Goal: Use online tool/utility: Use online tool/utility

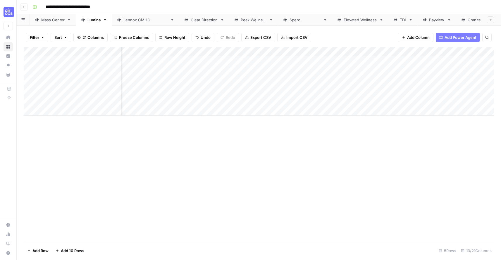
scroll to position [0, 428]
click at [210, 100] on div "Add Column" at bounding box center [259, 81] width 470 height 69
click at [386, 101] on div "Add Column" at bounding box center [259, 81] width 470 height 69
click at [455, 98] on div "Add Column" at bounding box center [259, 81] width 470 height 69
click at [450, 69] on div "Add Column" at bounding box center [259, 81] width 470 height 69
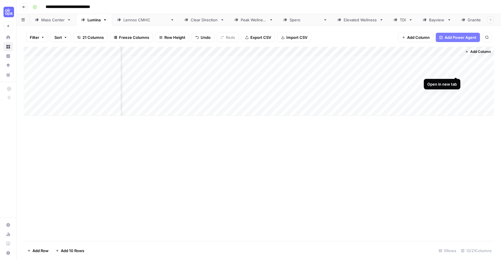
click at [455, 70] on div "Add Column" at bounding box center [259, 81] width 470 height 69
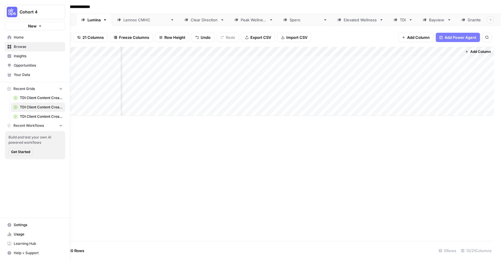
click at [27, 96] on span "TDI Client Content Creation" at bounding box center [41, 97] width 43 height 5
click at [25, 118] on span "TDI Client Content Creation-3" at bounding box center [41, 116] width 43 height 5
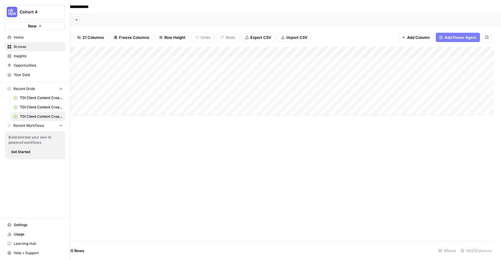
click at [24, 76] on span "Your Data" at bounding box center [38, 74] width 49 height 5
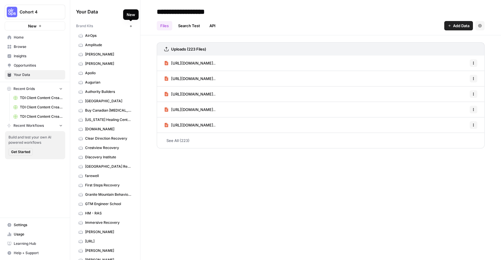
click at [131, 14] on div "New" at bounding box center [131, 15] width 8 height 6
click at [128, 11] on button "Add Data" at bounding box center [130, 11] width 7 height 7
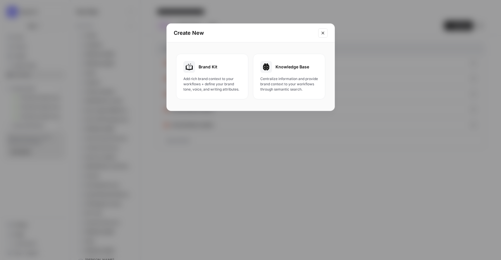
click at [274, 74] on div "Knowledge Base Centralize information and provide brand context to your workflo…" at bounding box center [289, 76] width 58 height 31
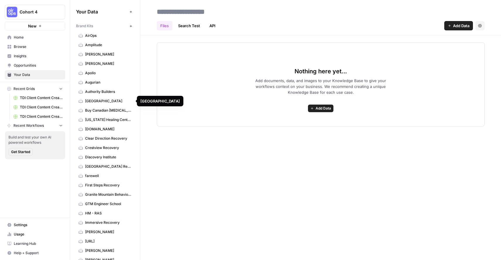
click at [122, 102] on span "[GEOGRAPHIC_DATA]" at bounding box center [108, 100] width 46 height 5
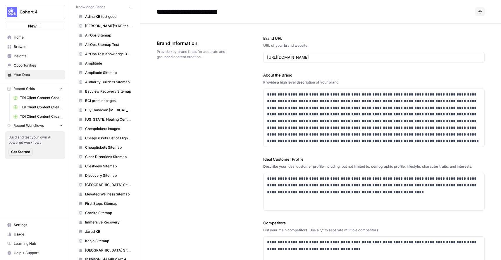
scroll to position [614, 0]
click at [106, 91] on span "Bayview Recovery Sitemap" at bounding box center [108, 90] width 46 height 5
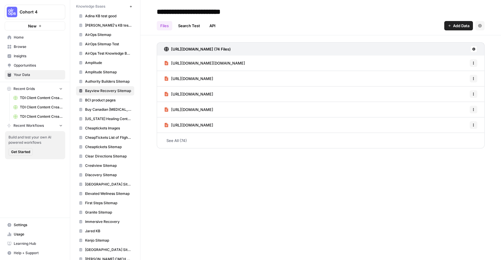
click at [481, 25] on icon "button" at bounding box center [480, 25] width 4 height 3
click at [417, 22] on div "Files Search Test API Add Data Settings" at bounding box center [321, 23] width 328 height 14
click at [472, 50] on icon at bounding box center [474, 49] width 4 height 4
click at [454, 59] on span "Sync Data" at bounding box center [451, 62] width 36 height 6
click at [30, 100] on span "TDI Client Content Creation" at bounding box center [41, 97] width 43 height 5
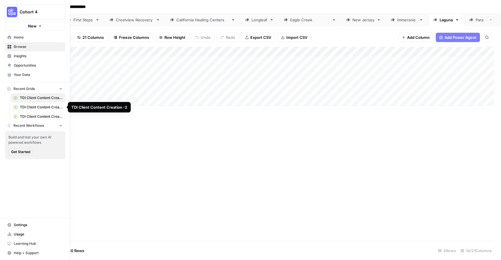
click at [25, 106] on span "TDI Client Content Creation -2" at bounding box center [41, 107] width 43 height 5
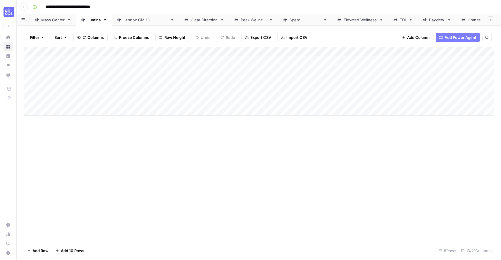
click at [429, 22] on div "Bayview" at bounding box center [437, 20] width 16 height 6
click at [75, 60] on div "Add Column" at bounding box center [259, 61] width 470 height 29
click at [89, 58] on div "Add Column" at bounding box center [259, 61] width 470 height 29
type textarea "**********"
click at [111, 80] on div "Add Column" at bounding box center [259, 144] width 470 height 194
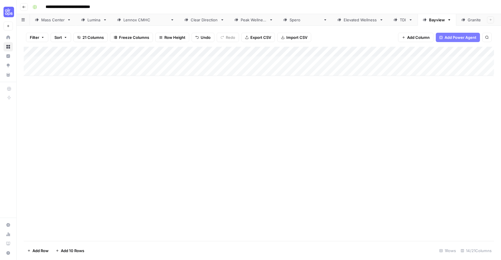
click at [181, 61] on div "Add Column" at bounding box center [259, 61] width 470 height 29
click at [233, 60] on div "Add Column" at bounding box center [259, 61] width 470 height 29
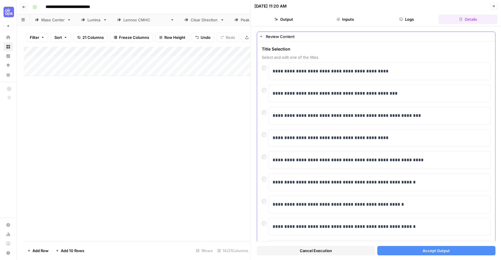
scroll to position [10, 0]
click at [404, 248] on button "Accept Output" at bounding box center [436, 250] width 118 height 9
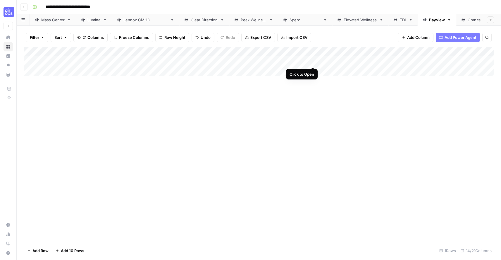
click at [313, 61] on div "Add Column" at bounding box center [259, 61] width 470 height 29
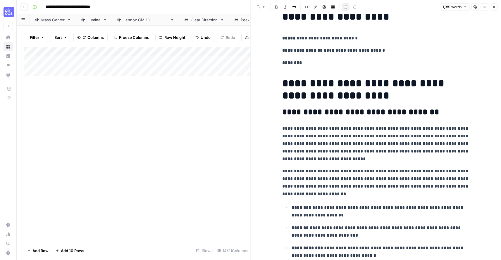
scroll to position [33, 0]
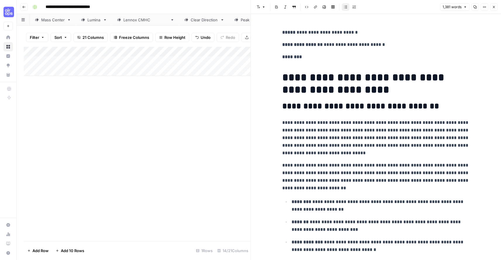
click at [323, 106] on h2 "**********" at bounding box center [375, 106] width 187 height 9
click at [354, 110] on h2 "**********" at bounding box center [375, 106] width 187 height 9
click at [397, 105] on h2 "**********" at bounding box center [375, 106] width 187 height 9
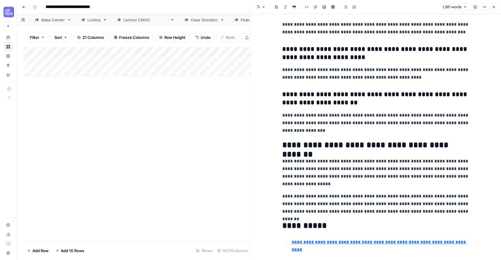
scroll to position [0, 0]
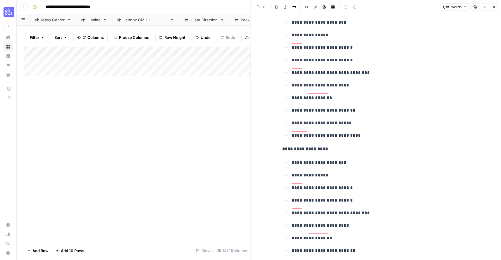
click at [492, 10] on button "Close" at bounding box center [493, 7] width 8 height 8
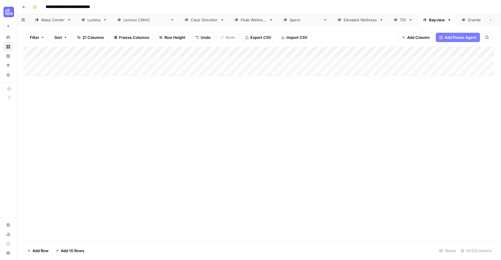
click at [413, 63] on div "Add Column" at bounding box center [259, 61] width 470 height 29
click at [441, 61] on div "Add Column" at bounding box center [259, 61] width 470 height 29
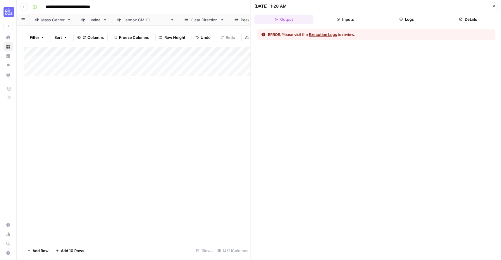
click at [332, 35] on button "Execution Logs" at bounding box center [323, 35] width 28 height 6
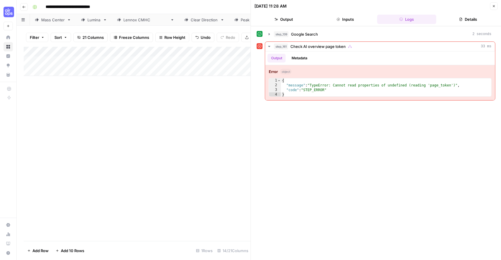
click at [494, 6] on icon "button" at bounding box center [493, 6] width 4 height 4
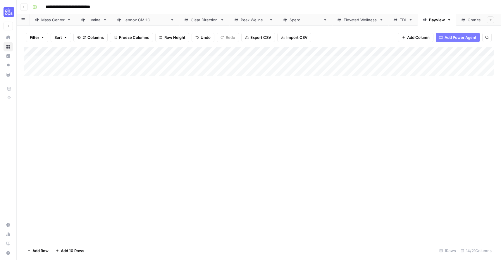
click at [441, 52] on div "Add Column" at bounding box center [259, 61] width 470 height 29
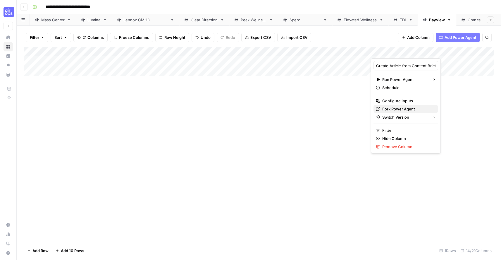
click at [409, 109] on span "Fork Power Agent" at bounding box center [407, 109] width 51 height 6
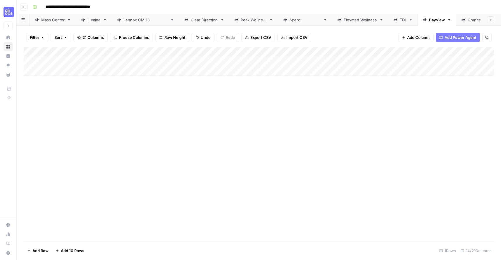
click at [439, 51] on div "Add Column" at bounding box center [259, 61] width 470 height 29
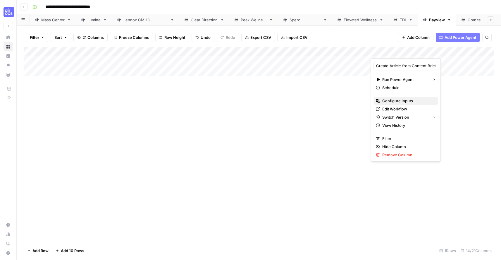
click at [405, 100] on span "Configure Inputs" at bounding box center [407, 101] width 51 height 6
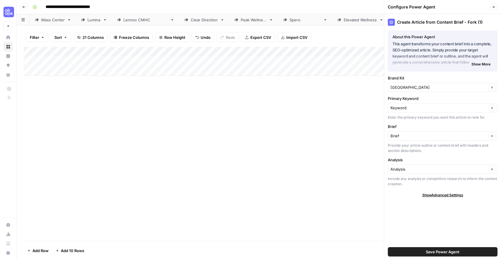
click at [493, 7] on icon "button" at bounding box center [493, 7] width 2 height 2
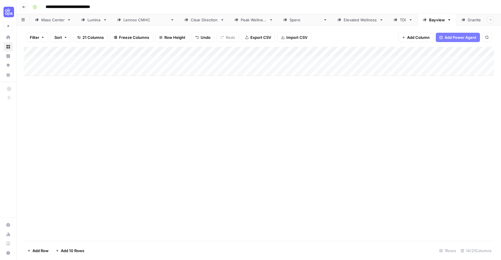
click at [441, 51] on div "Add Column" at bounding box center [259, 61] width 470 height 29
click at [447, 111] on div "Add Column" at bounding box center [259, 144] width 470 height 194
drag, startPoint x: 452, startPoint y: 49, endPoint x: 474, endPoint y: 49, distance: 22.2
click at [474, 49] on div "Add Column" at bounding box center [259, 61] width 470 height 29
click at [305, 63] on div "Add Column" at bounding box center [259, 61] width 470 height 29
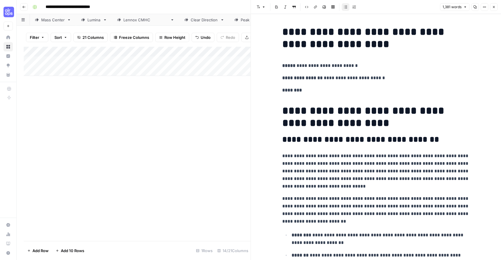
click at [317, 89] on p "********" at bounding box center [375, 90] width 187 height 8
copy div "**********"
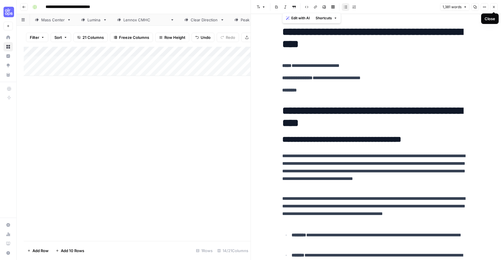
click at [493, 8] on icon "button" at bounding box center [493, 7] width 4 height 4
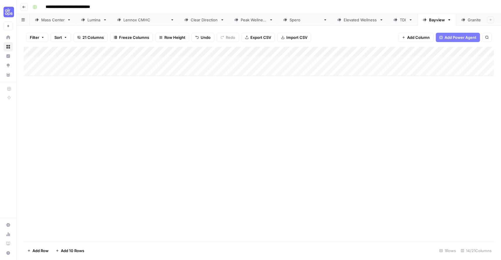
click at [84, 38] on span "21 Columns" at bounding box center [92, 37] width 21 height 6
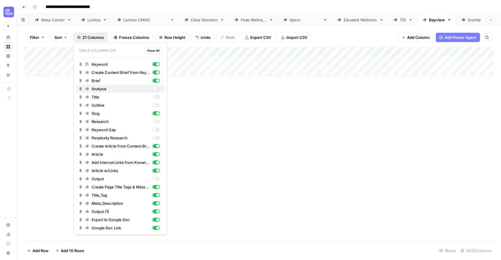
click at [90, 89] on div "Analysis" at bounding box center [122, 89] width 75 height 6
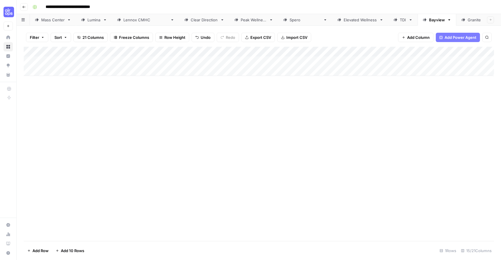
click at [344, 58] on div "Add Column" at bounding box center [259, 61] width 470 height 29
click at [365, 61] on div "Add Column" at bounding box center [259, 61] width 470 height 29
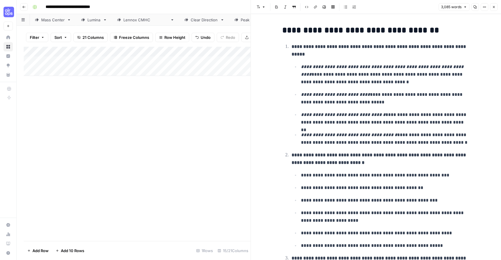
click at [340, 68] on em "**********" at bounding box center [383, 71] width 164 height 12
copy div "**********"
click at [494, 6] on icon "button" at bounding box center [493, 7] width 4 height 4
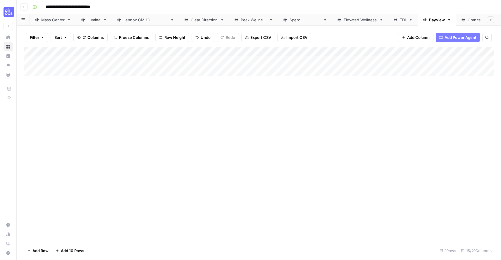
click at [478, 60] on div "Add Column" at bounding box center [259, 61] width 470 height 29
click at [389, 61] on div "Add Column" at bounding box center [259, 61] width 470 height 29
click at [380, 61] on div "Add Column" at bounding box center [259, 61] width 470 height 29
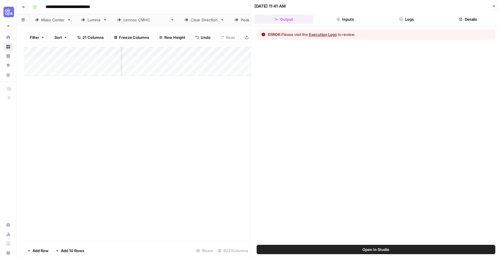
click at [330, 37] on button "Execution Logs" at bounding box center [323, 35] width 28 height 6
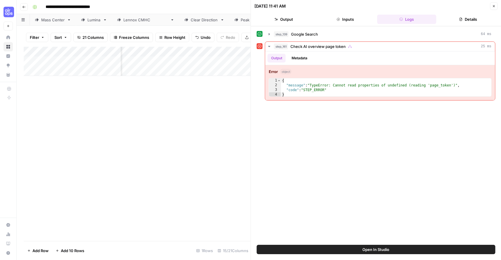
click at [494, 8] on button "Close" at bounding box center [493, 6] width 8 height 8
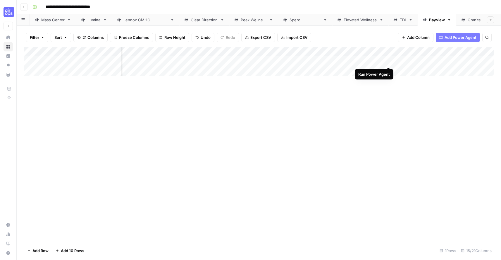
click at [386, 60] on div "Add Column" at bounding box center [259, 61] width 470 height 29
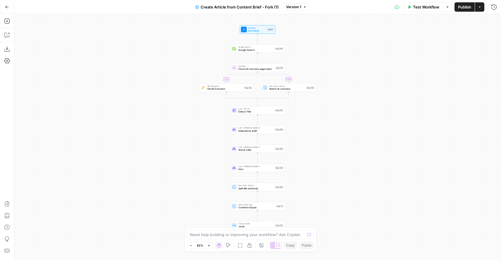
click at [421, 10] on button "Test Workflow" at bounding box center [423, 6] width 39 height 9
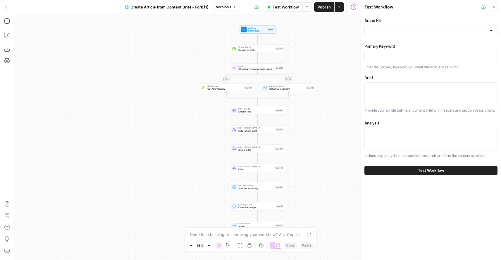
click at [457, 34] on div at bounding box center [430, 30] width 133 height 11
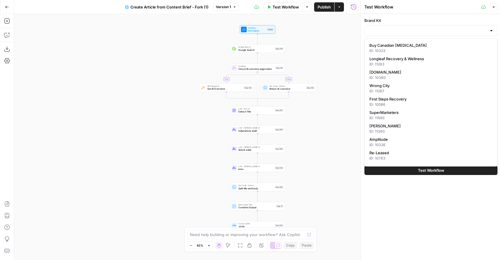
click at [457, 34] on div at bounding box center [430, 30] width 133 height 11
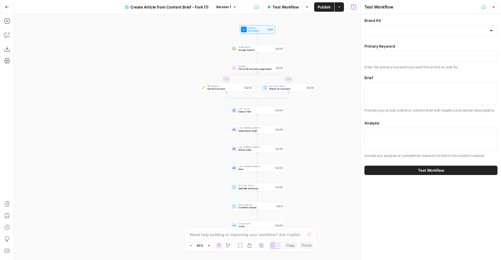
click at [446, 21] on label "Brand Kit" at bounding box center [430, 21] width 133 height 6
click at [446, 28] on input "Brand Kit" at bounding box center [427, 31] width 118 height 6
click at [446, 21] on label "Brand Kit" at bounding box center [430, 21] width 133 height 6
click at [446, 28] on input "Brand Kit" at bounding box center [427, 31] width 118 height 6
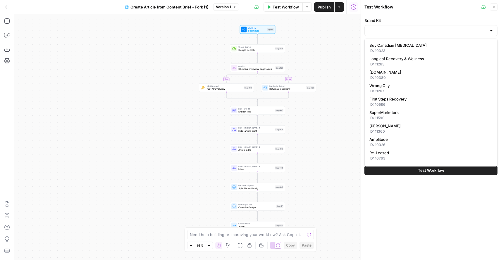
click at [446, 21] on label "Brand Kit" at bounding box center [430, 21] width 133 height 6
click at [446, 28] on input "Brand Kit" at bounding box center [427, 31] width 118 height 6
click at [446, 21] on label "Brand Kit" at bounding box center [430, 21] width 133 height 6
click at [446, 28] on input "Brand Kit" at bounding box center [427, 31] width 118 height 6
click at [456, 231] on div "Brand Kit Primary Keyword Enter the primary keyword you want this article to ra…" at bounding box center [431, 137] width 140 height 246
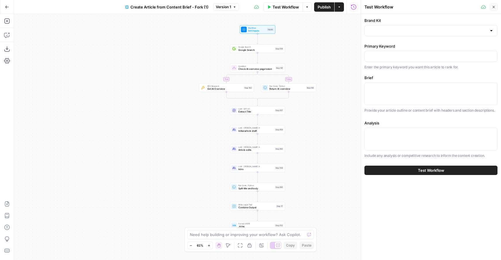
click at [451, 207] on div "Brand Kit Primary Keyword Enter the primary keyword you want this article to ra…" at bounding box center [431, 137] width 140 height 246
click at [294, 9] on span "Test Workflow" at bounding box center [285, 7] width 26 height 6
click at [430, 27] on div at bounding box center [430, 30] width 133 height 11
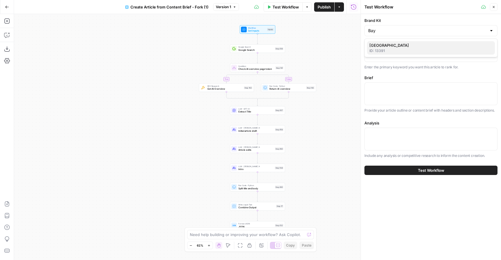
click at [424, 51] on div "ID: 13391" at bounding box center [430, 50] width 123 height 5
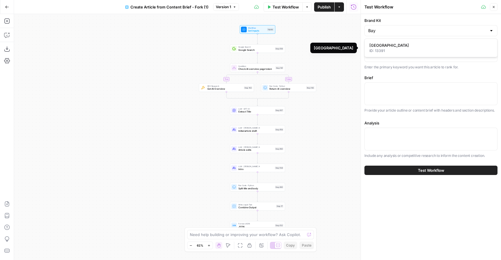
type input "[GEOGRAPHIC_DATA]"
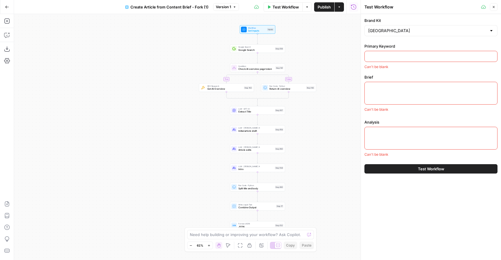
click at [399, 54] on input "Primary Keyword" at bounding box center [430, 56] width 125 height 6
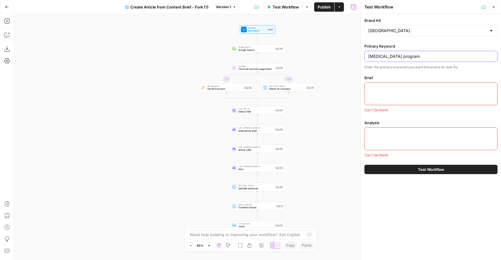
type input "[MEDICAL_DATA] program"
click at [375, 89] on textarea "Brief" at bounding box center [430, 88] width 125 height 6
paste textarea "Relapse Prevention Program: A Comprehensive Guide Slug: relapse-prevention-prog…"
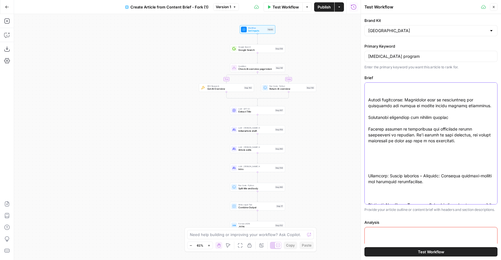
scroll to position [1746, 0]
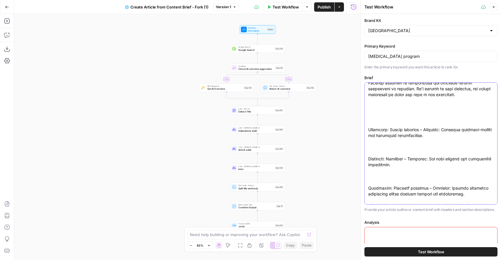
type textarea "Relapse Prevention Program: A Comprehensive Guide Slug: relapse-prevention-prog…"
click at [396, 234] on textarea "Analysis" at bounding box center [430, 233] width 125 height 6
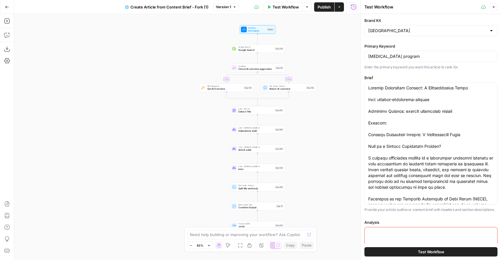
scroll to position [17, 0]
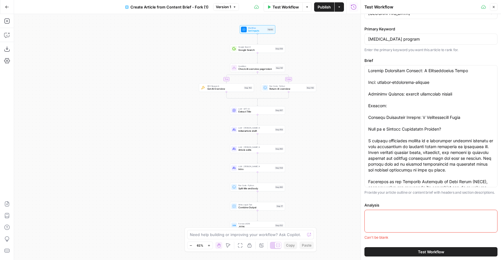
click at [377, 224] on div at bounding box center [430, 221] width 133 height 23
paste textarea "1. Persona And Search Intent Analysis Who are the types of people that are sear…"
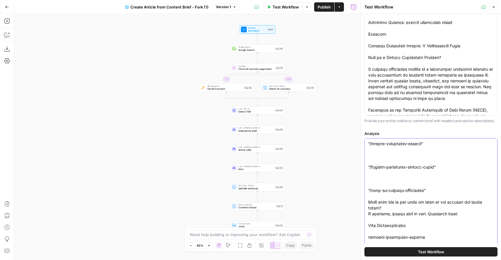
scroll to position [117, 0]
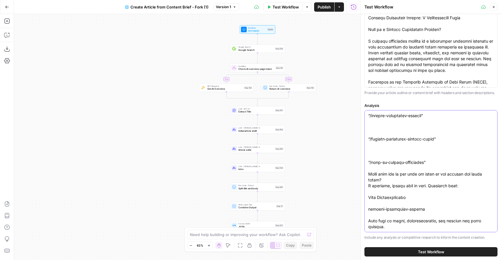
type textarea "1. Persona And Search Intent Analysis Who are the types of people that are sear…"
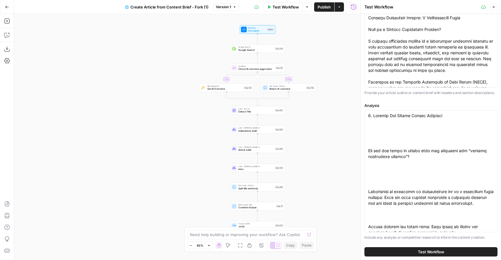
click at [408, 249] on button "Test Workflow" at bounding box center [430, 251] width 133 height 9
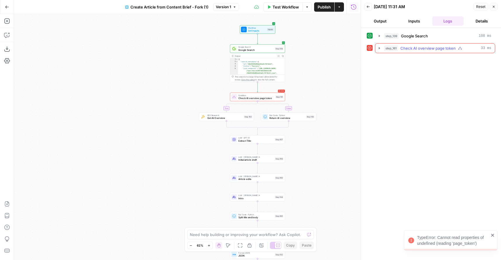
click at [378, 49] on icon "button" at bounding box center [379, 48] width 5 height 5
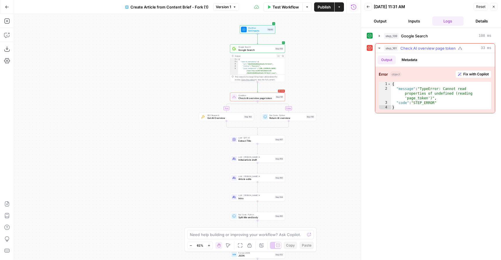
click at [478, 73] on span "Fix with Copilot" at bounding box center [475, 74] width 25 height 5
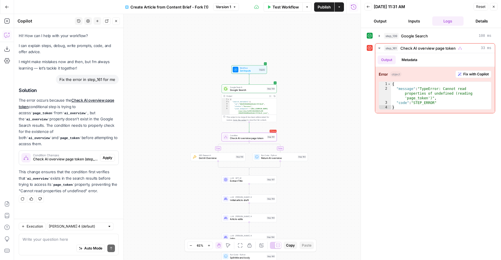
click at [106, 155] on span "Apply" at bounding box center [108, 157] width 10 height 5
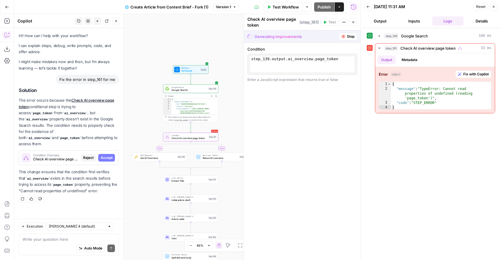
click at [109, 155] on span "Accept" at bounding box center [107, 157] width 12 height 5
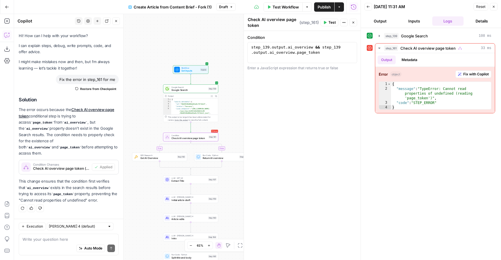
click at [291, 5] on span "Test Workflow" at bounding box center [285, 7] width 26 height 6
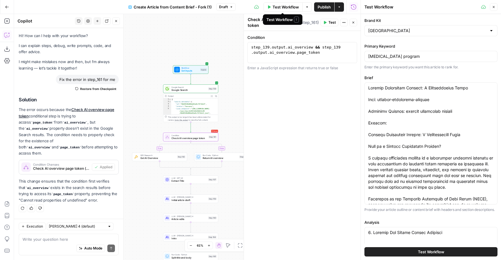
click at [284, 7] on span "Test Workflow" at bounding box center [285, 7] width 26 height 6
click at [392, 252] on button "Test Workflow" at bounding box center [430, 251] width 133 height 9
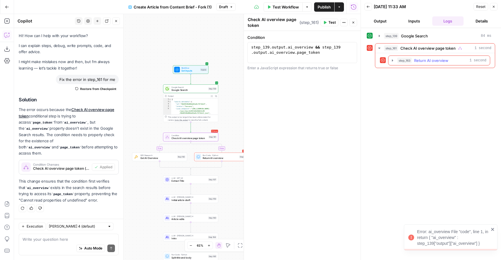
click at [390, 60] on icon "button" at bounding box center [392, 60] width 5 height 5
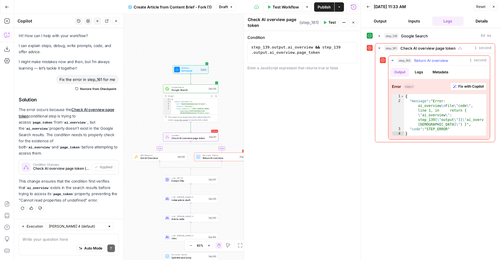
click at [460, 86] on span "Fix with Copilot" at bounding box center [470, 86] width 25 height 5
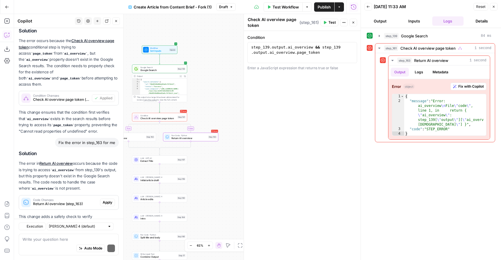
scroll to position [95, 0]
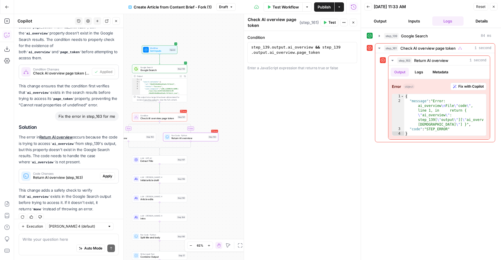
click at [108, 172] on button "Apply" at bounding box center [107, 176] width 15 height 8
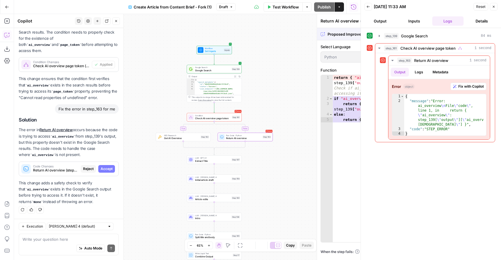
scroll to position [86, 0]
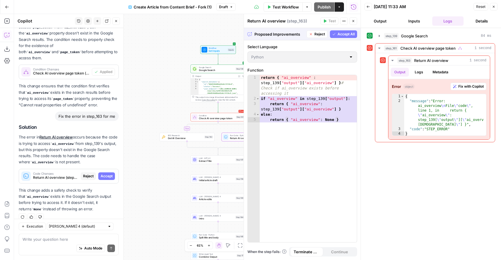
click at [108, 172] on button "Accept" at bounding box center [106, 176] width 17 height 8
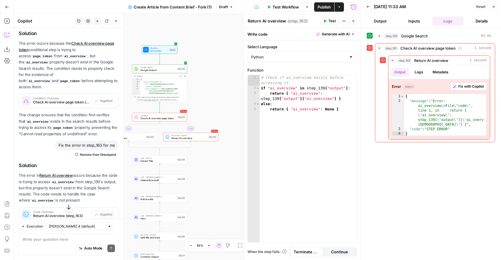
scroll to position [65, 0]
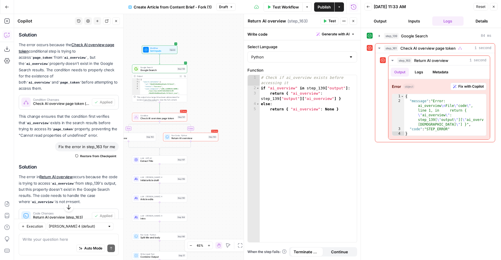
click at [287, 7] on span "Test Workflow" at bounding box center [285, 7] width 26 height 6
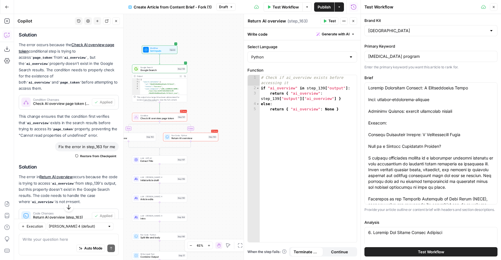
click at [426, 250] on span "Test Workflow" at bounding box center [431, 252] width 26 height 6
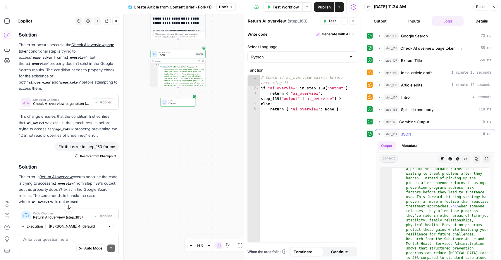
scroll to position [275, 0]
click at [495, 8] on button "Close" at bounding box center [493, 7] width 8 height 8
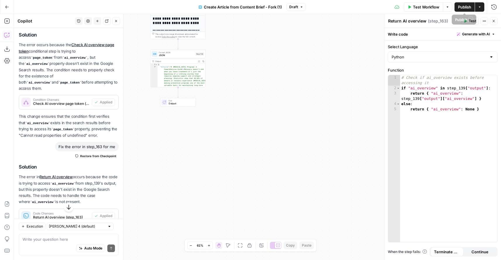
click at [467, 7] on span "Publish" at bounding box center [464, 7] width 13 height 6
